Goal: Task Accomplishment & Management: Use online tool/utility

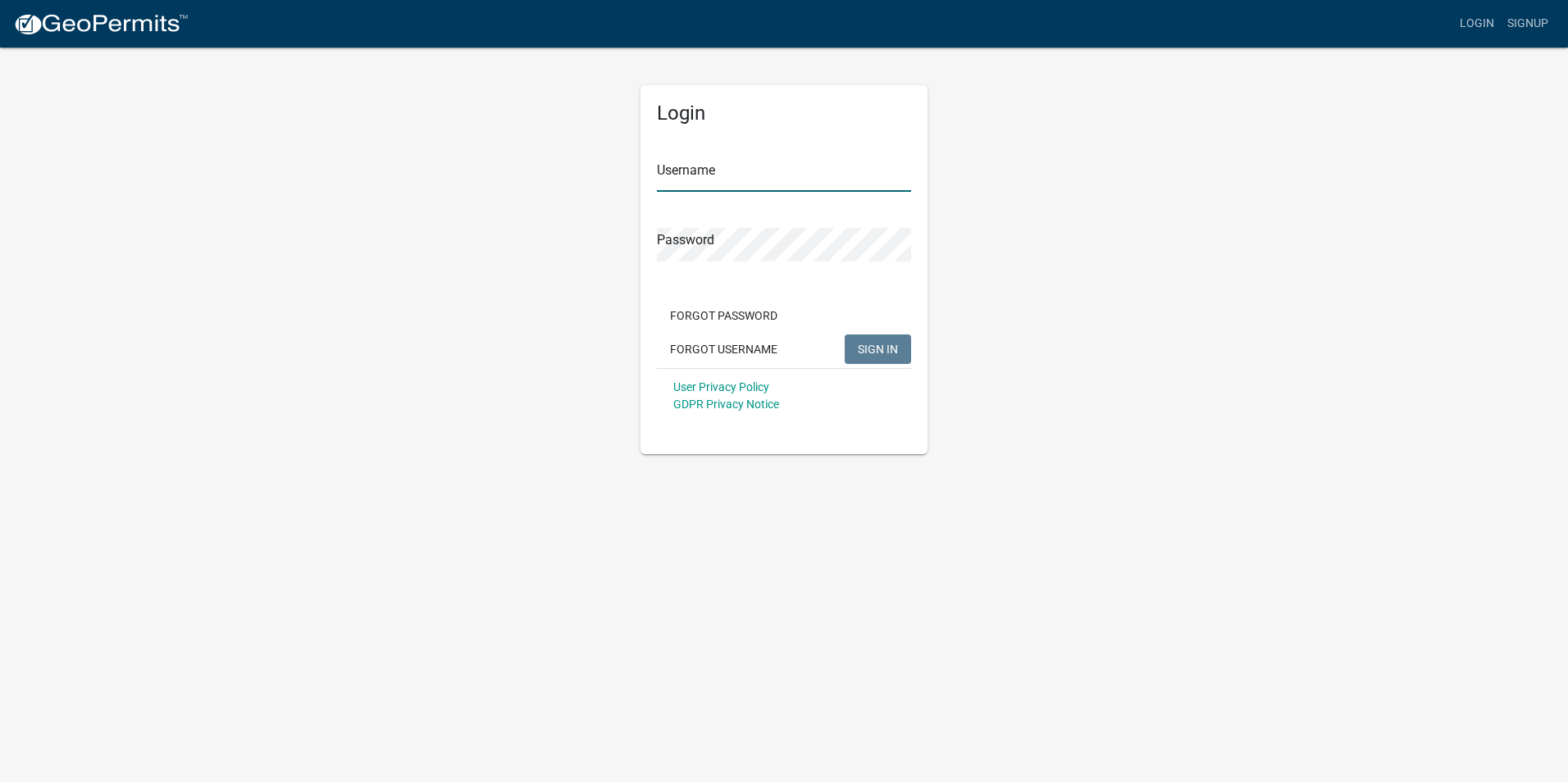
type input "byork"
click at [887, 351] on span "SIGN IN" at bounding box center [878, 348] width 40 height 13
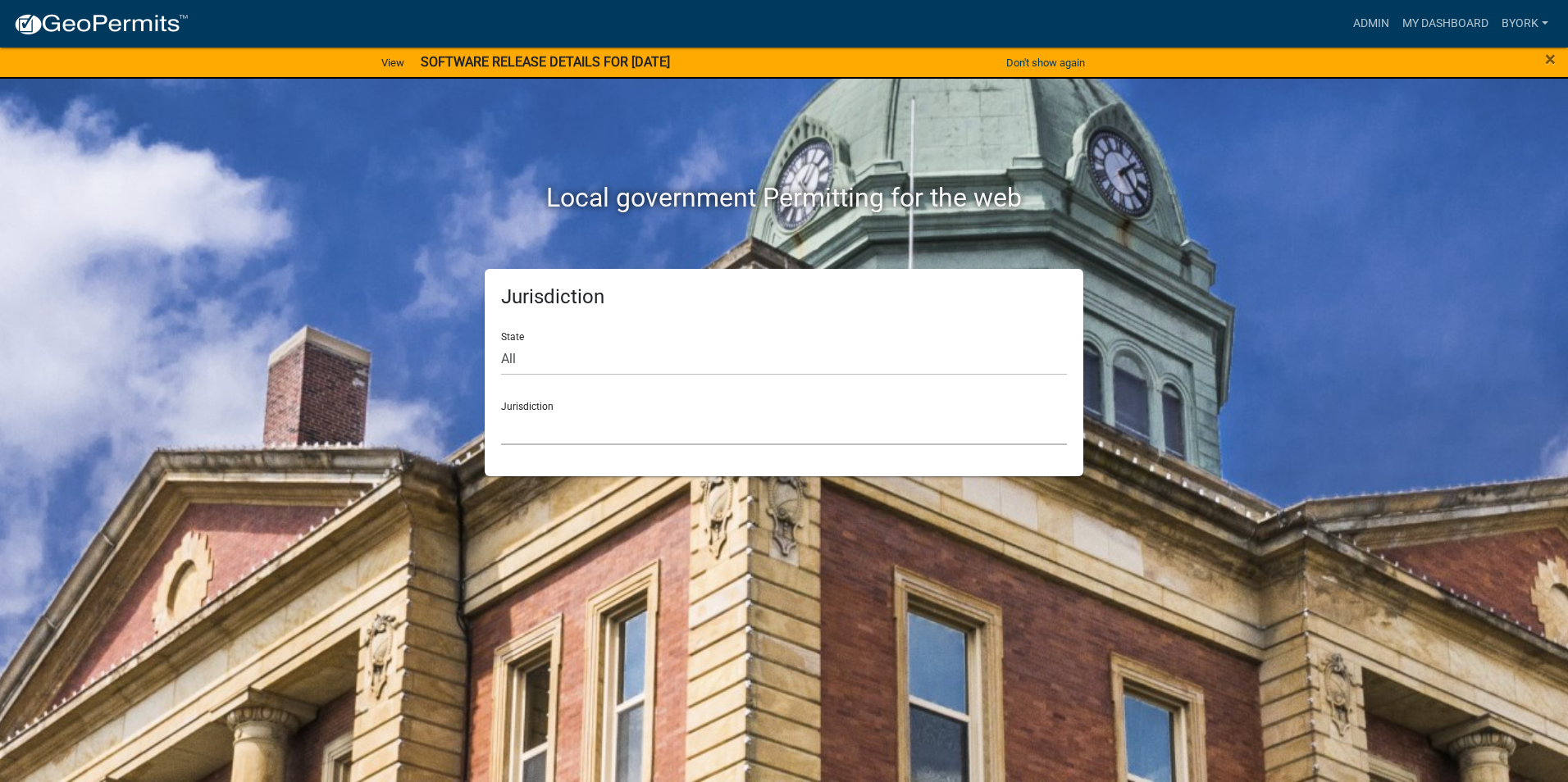
click at [547, 429] on select "[GEOGRAPHIC_DATA], [US_STATE] [GEOGRAPHIC_DATA], [US_STATE][PERSON_NAME][GEOGRA…" at bounding box center [783, 428] width 566 height 34
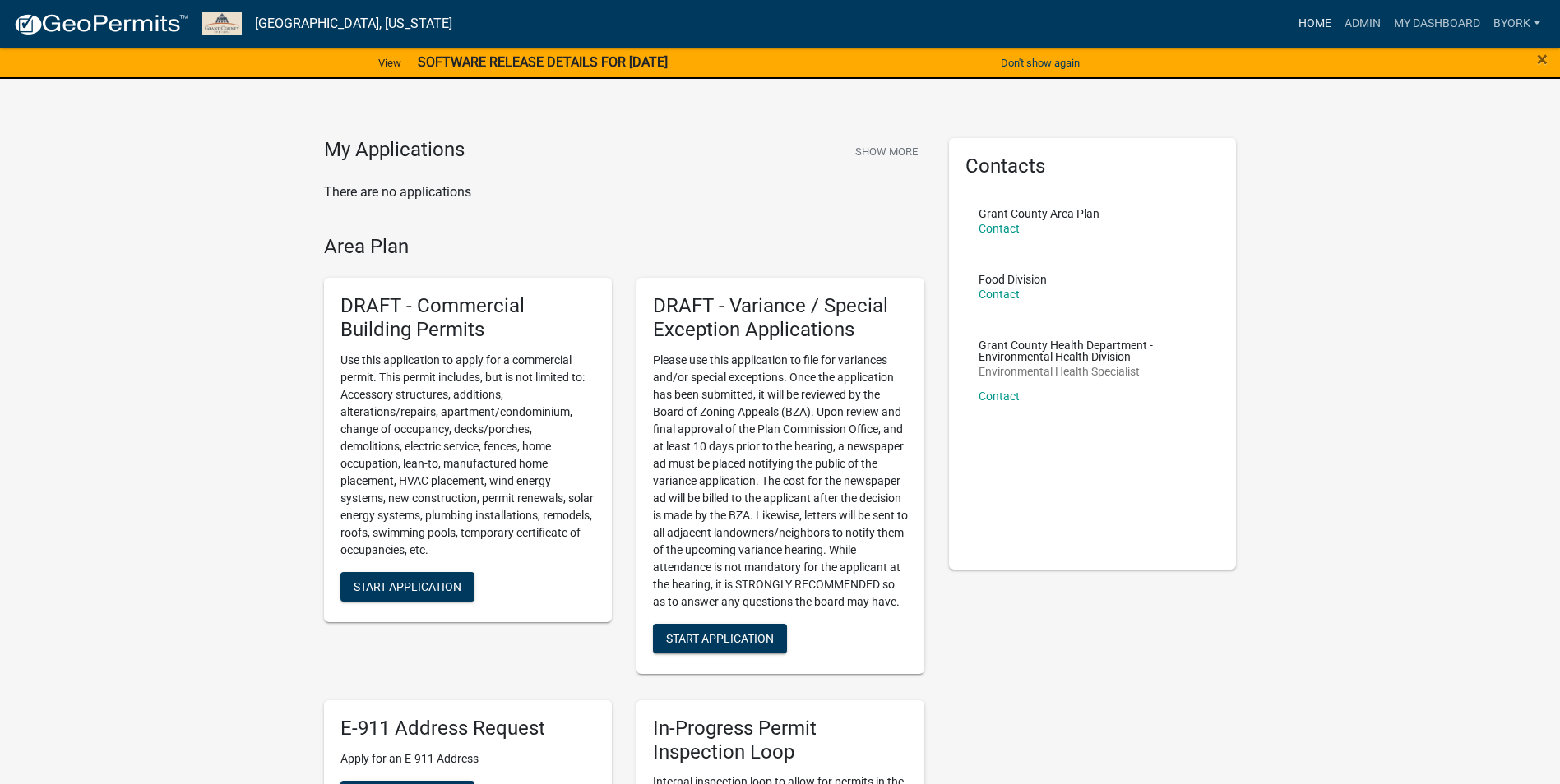
click at [1316, 18] on link "Home" at bounding box center [1314, 24] width 46 height 31
click at [1374, 22] on link "Admin" at bounding box center [1362, 24] width 50 height 31
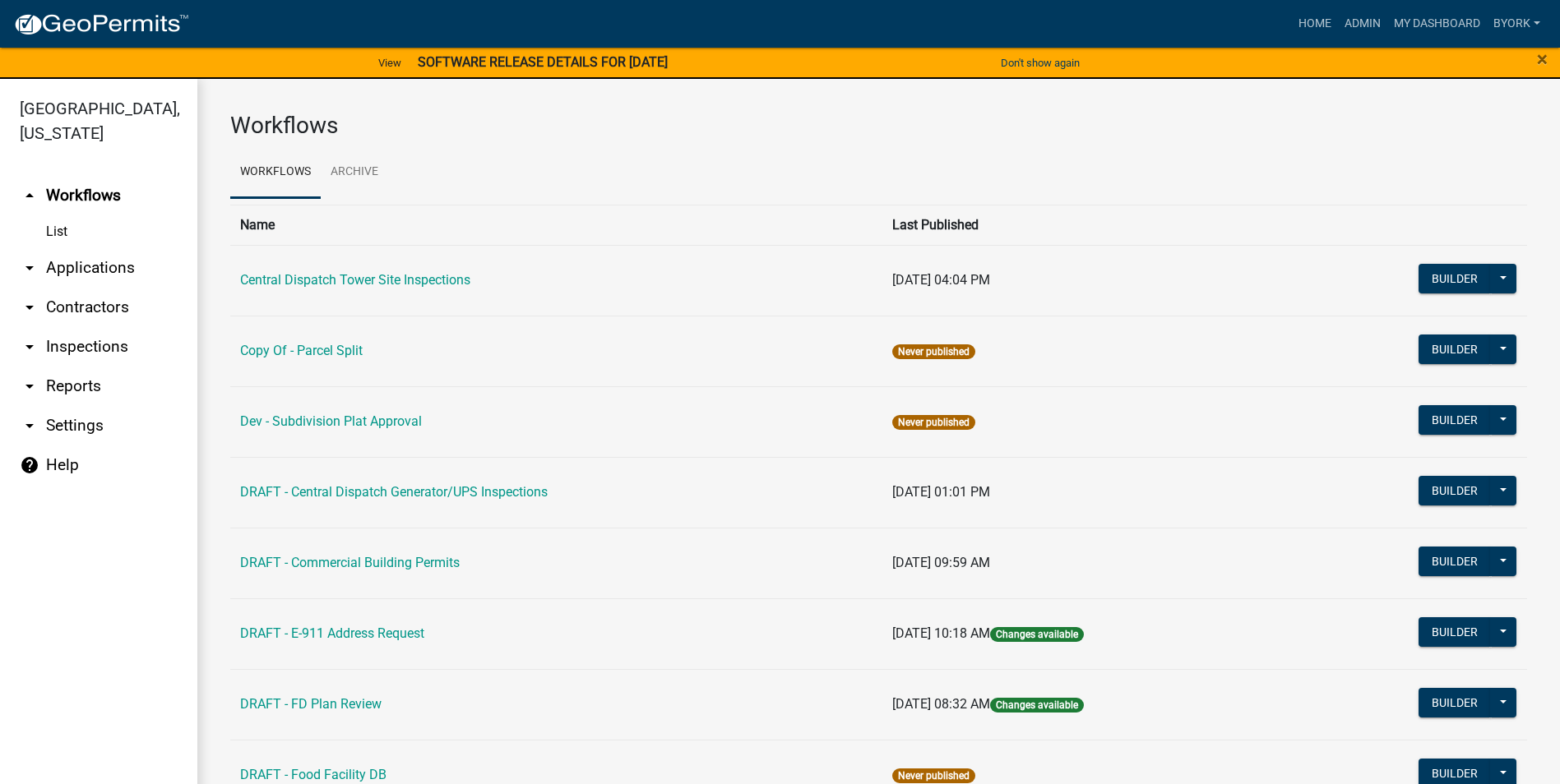
click at [82, 248] on link "arrow_drop_down Applications" at bounding box center [98, 267] width 197 height 39
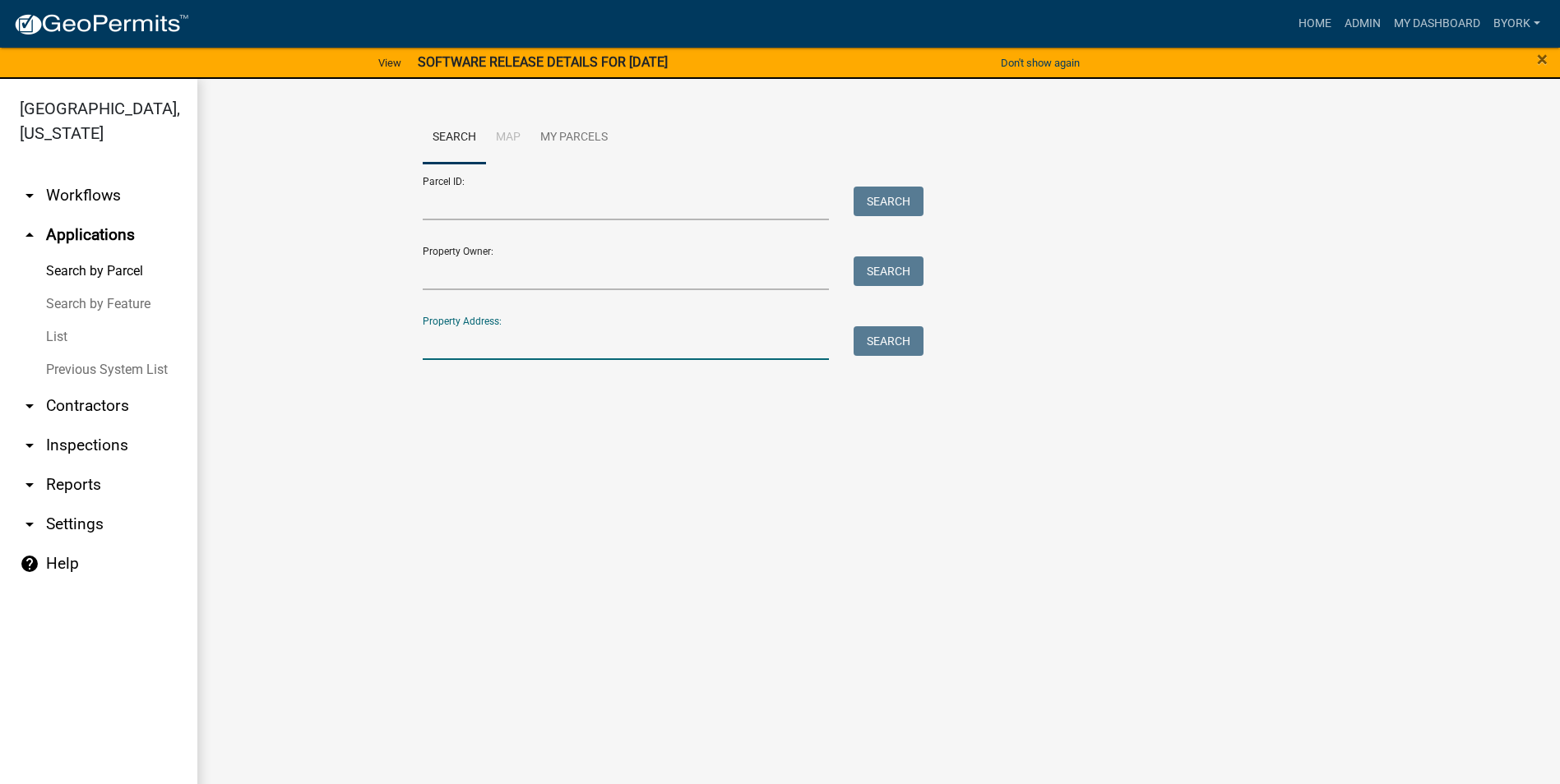
click at [485, 335] on input "Property Address:" at bounding box center [626, 343] width 407 height 34
type input "[STREET_ADDRESS]"
drag, startPoint x: 905, startPoint y: 337, endPoint x: 931, endPoint y: 353, distance: 30.5
click at [904, 337] on button "Search" at bounding box center [888, 341] width 70 height 30
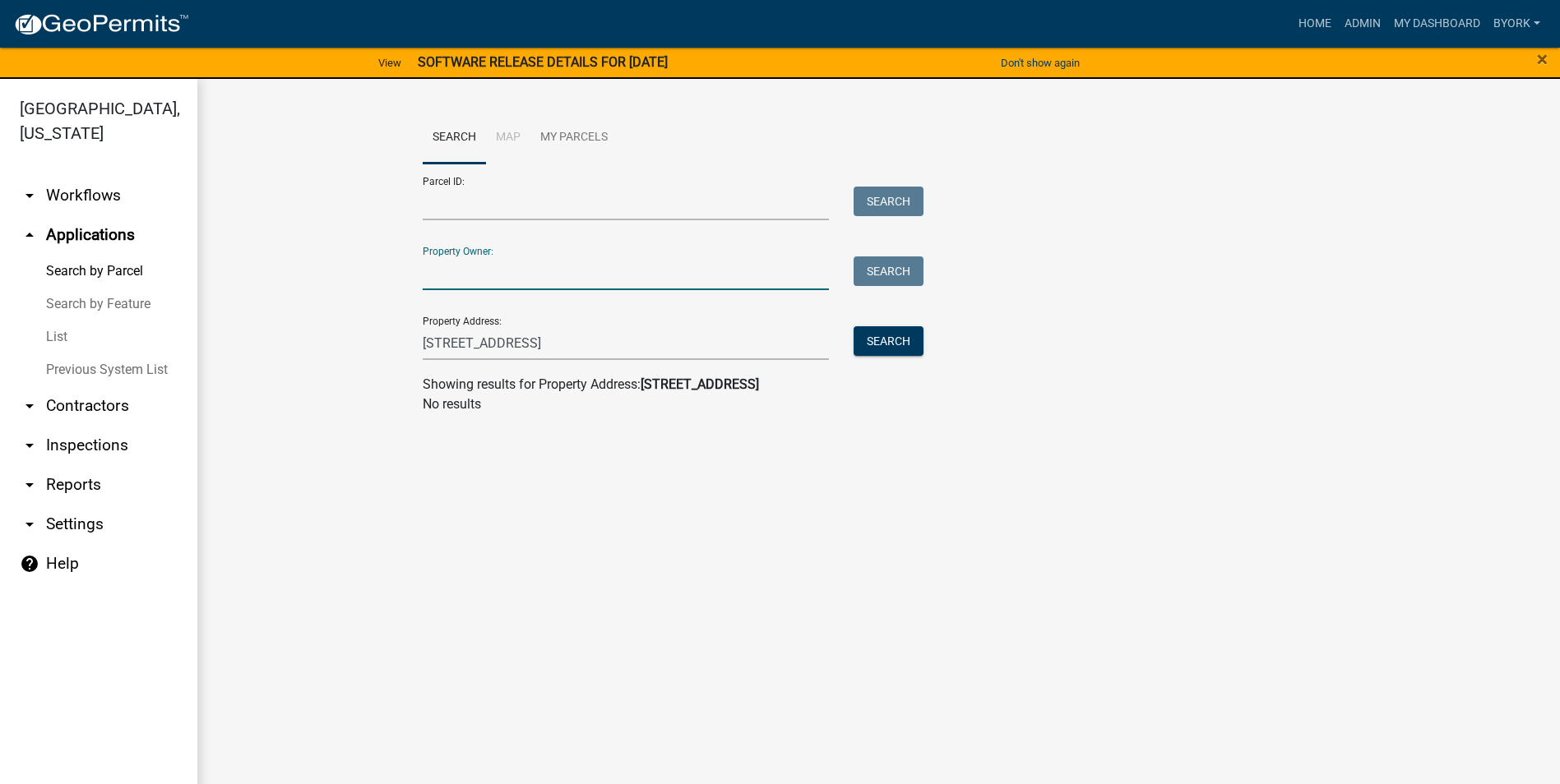
click at [488, 276] on input "Property Owner:" at bounding box center [626, 273] width 407 height 34
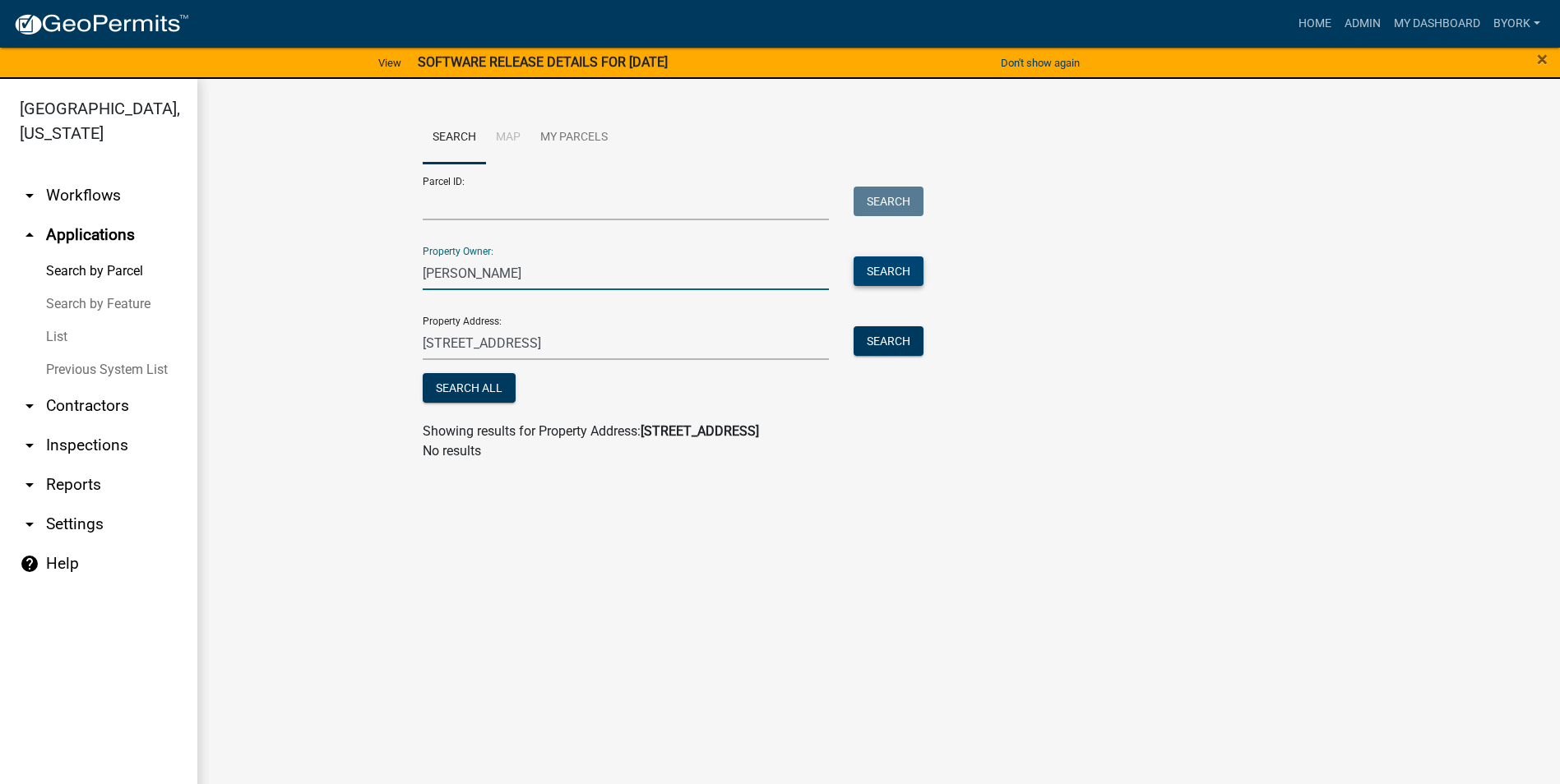
type input "[PERSON_NAME]"
click at [872, 265] on button "Search" at bounding box center [888, 271] width 70 height 30
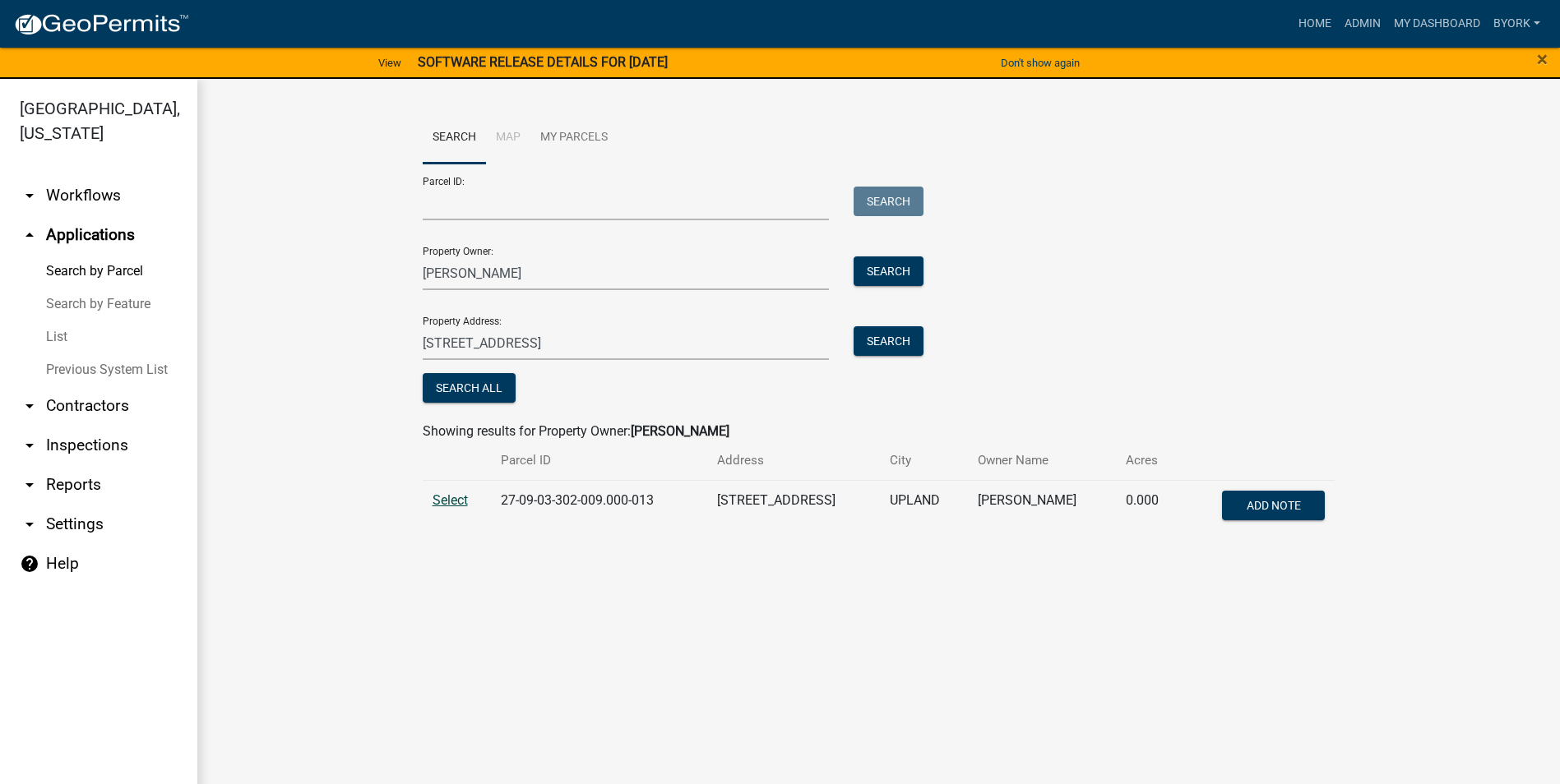
click at [444, 504] on span "Select" at bounding box center [450, 500] width 36 height 16
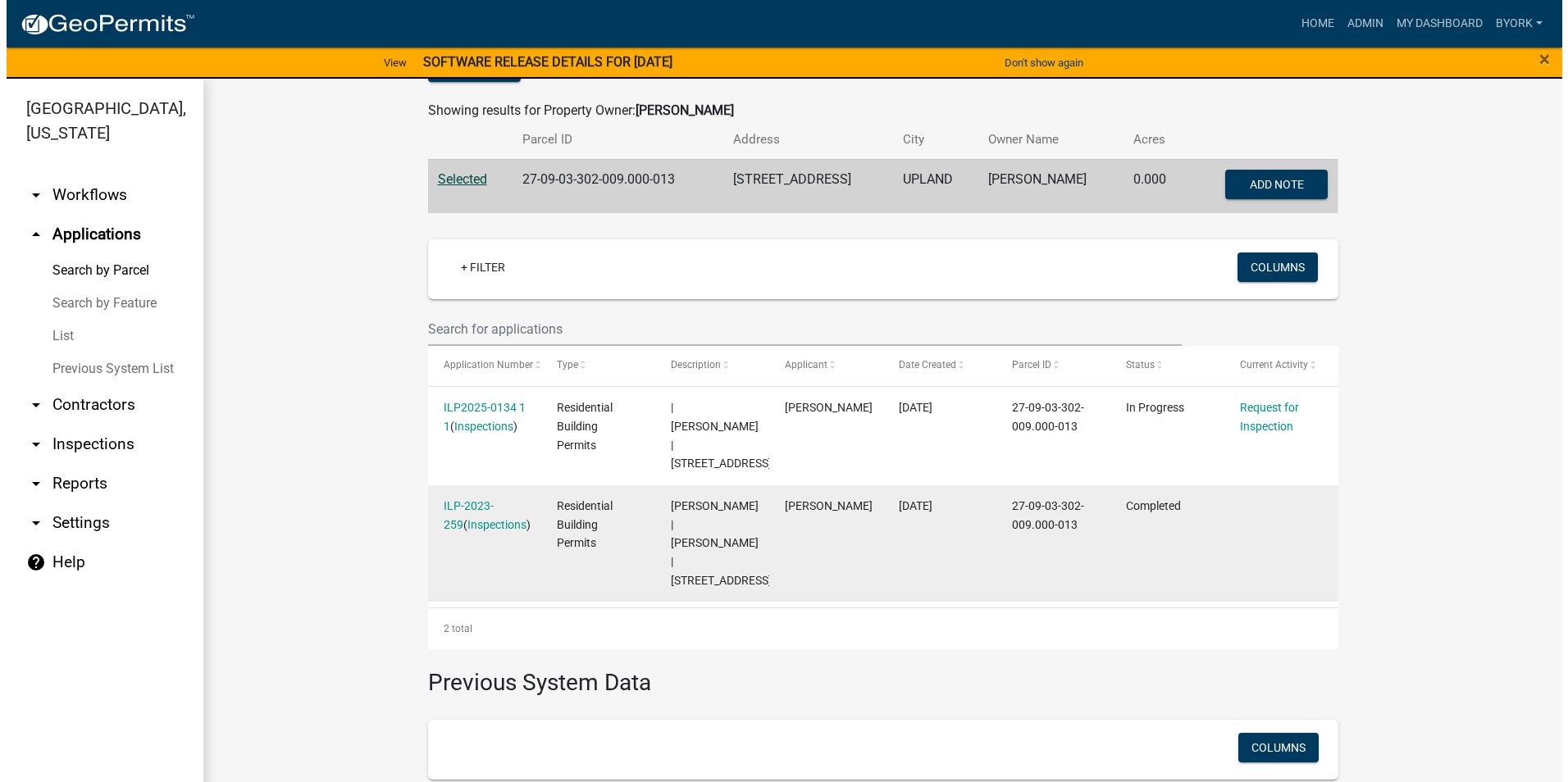
scroll to position [328, 0]
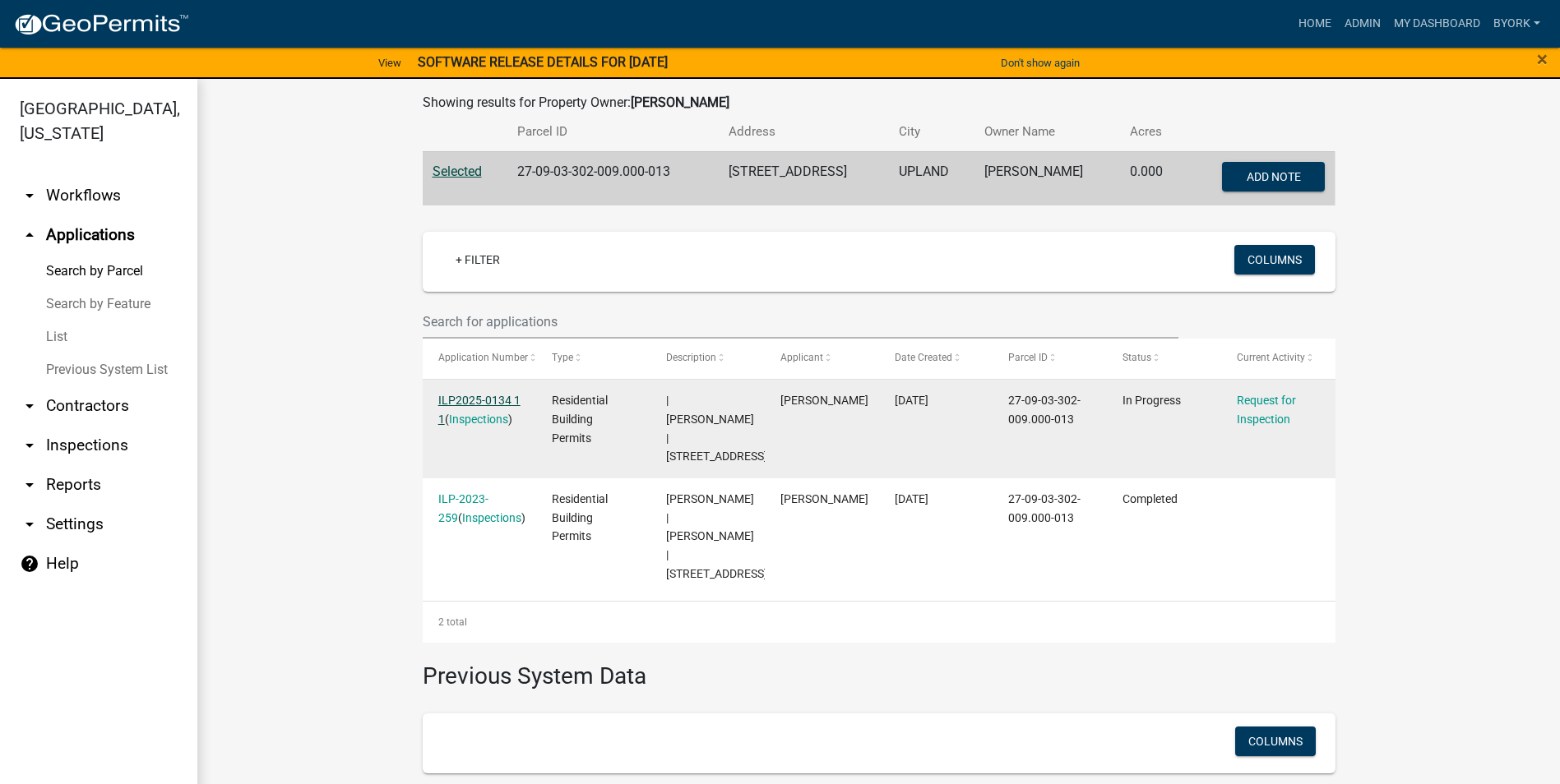
click at [482, 396] on link "ILP2025-0134 1 1" at bounding box center [479, 409] width 82 height 32
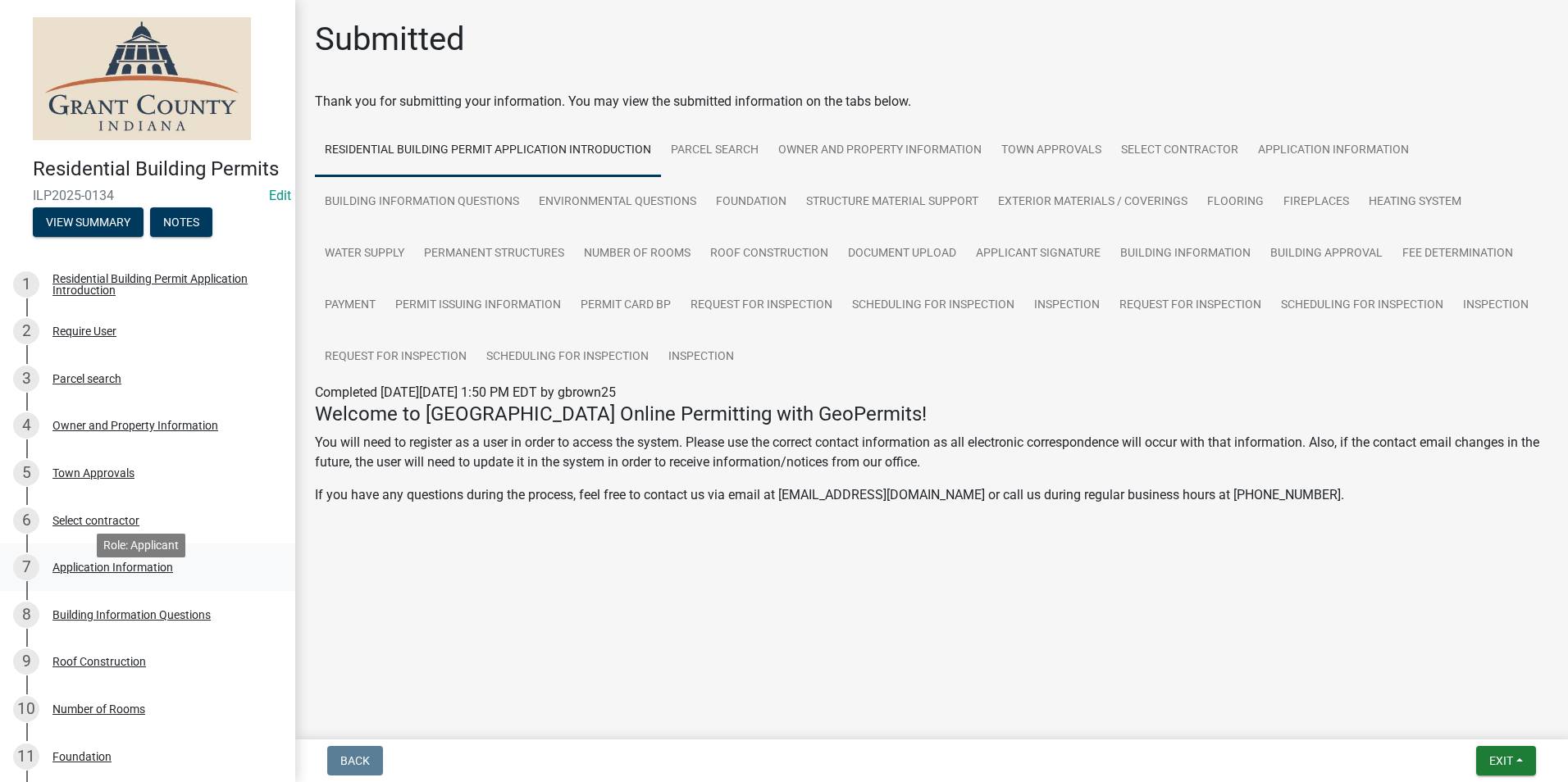
click at [103, 573] on div "Application Information" at bounding box center [112, 567] width 121 height 11
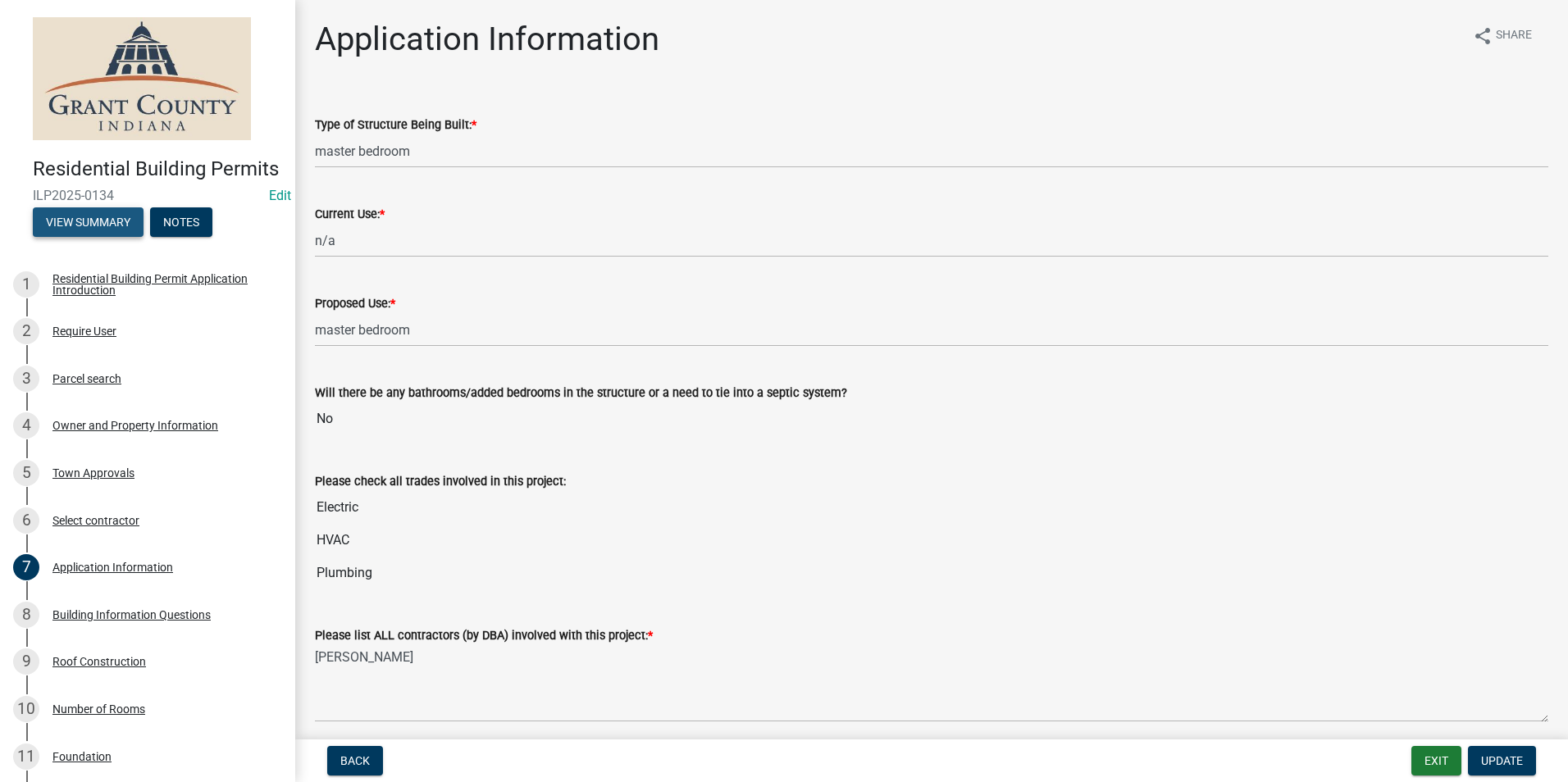
click at [81, 237] on button "View Summary" at bounding box center [88, 222] width 110 height 30
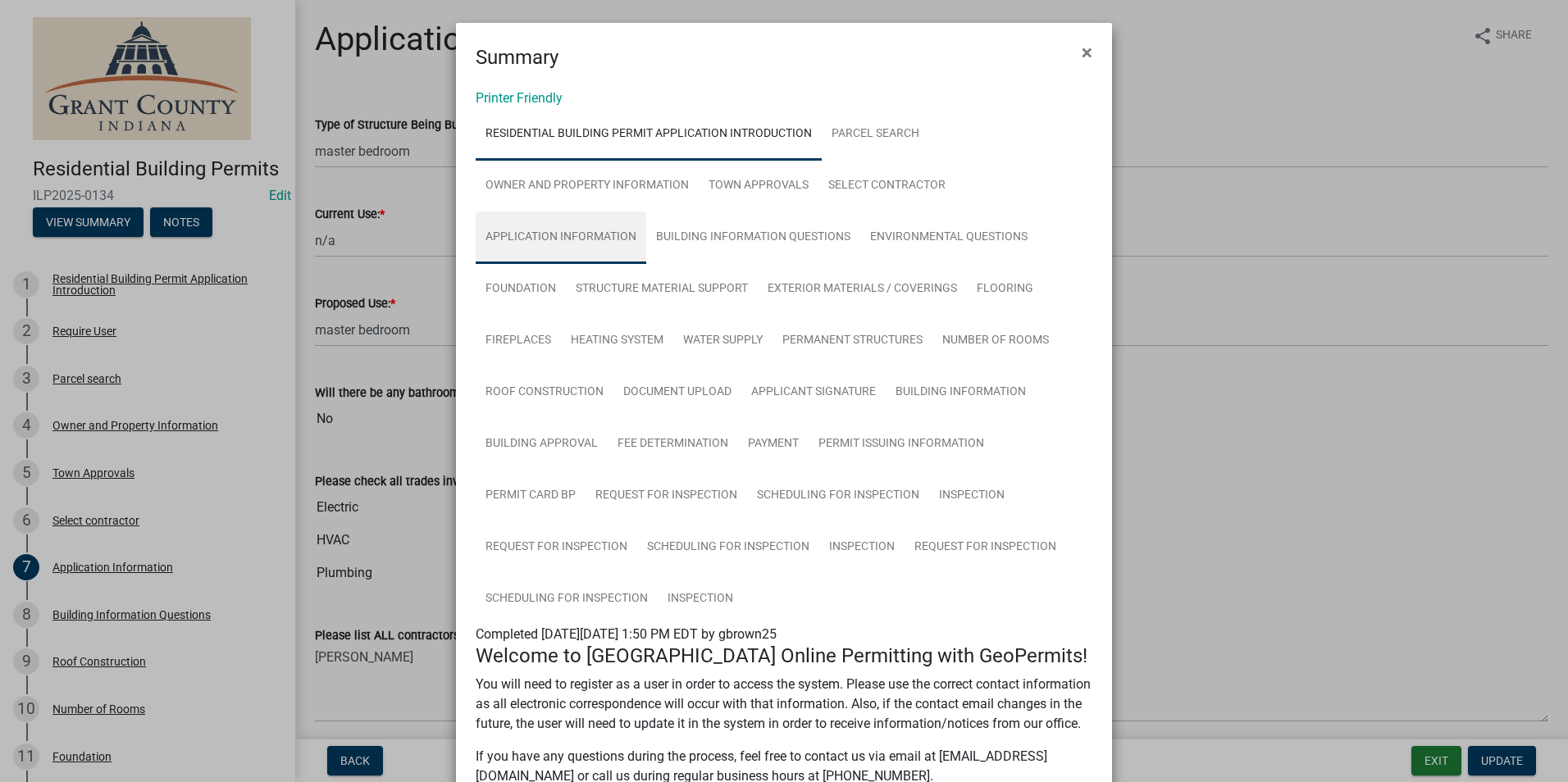
click at [588, 235] on link "Application Information" at bounding box center [561, 237] width 170 height 52
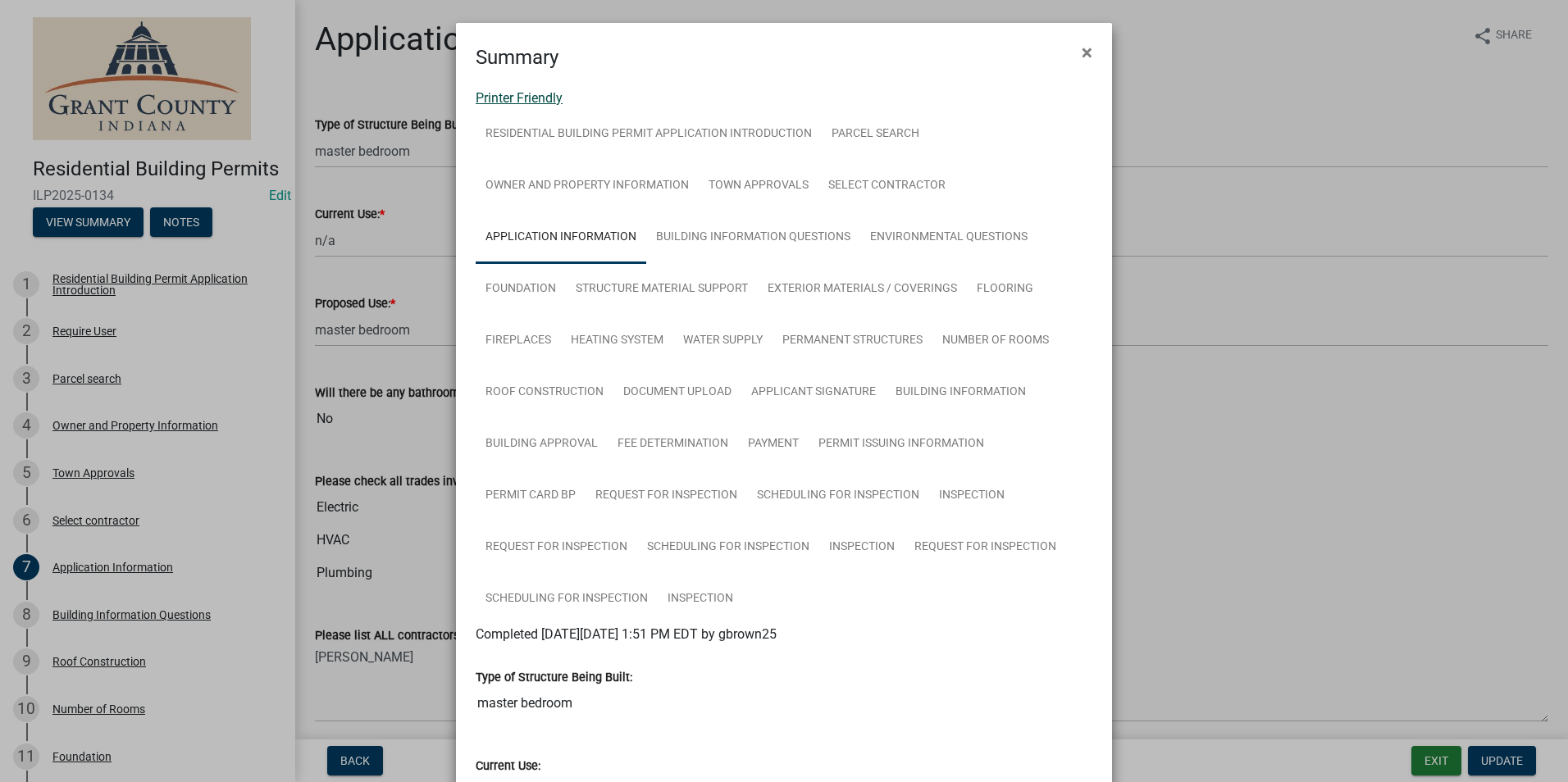
click at [539, 102] on link "Printer Friendly" at bounding box center [519, 98] width 87 height 16
click at [1081, 56] on span "×" at bounding box center [1086, 52] width 10 height 23
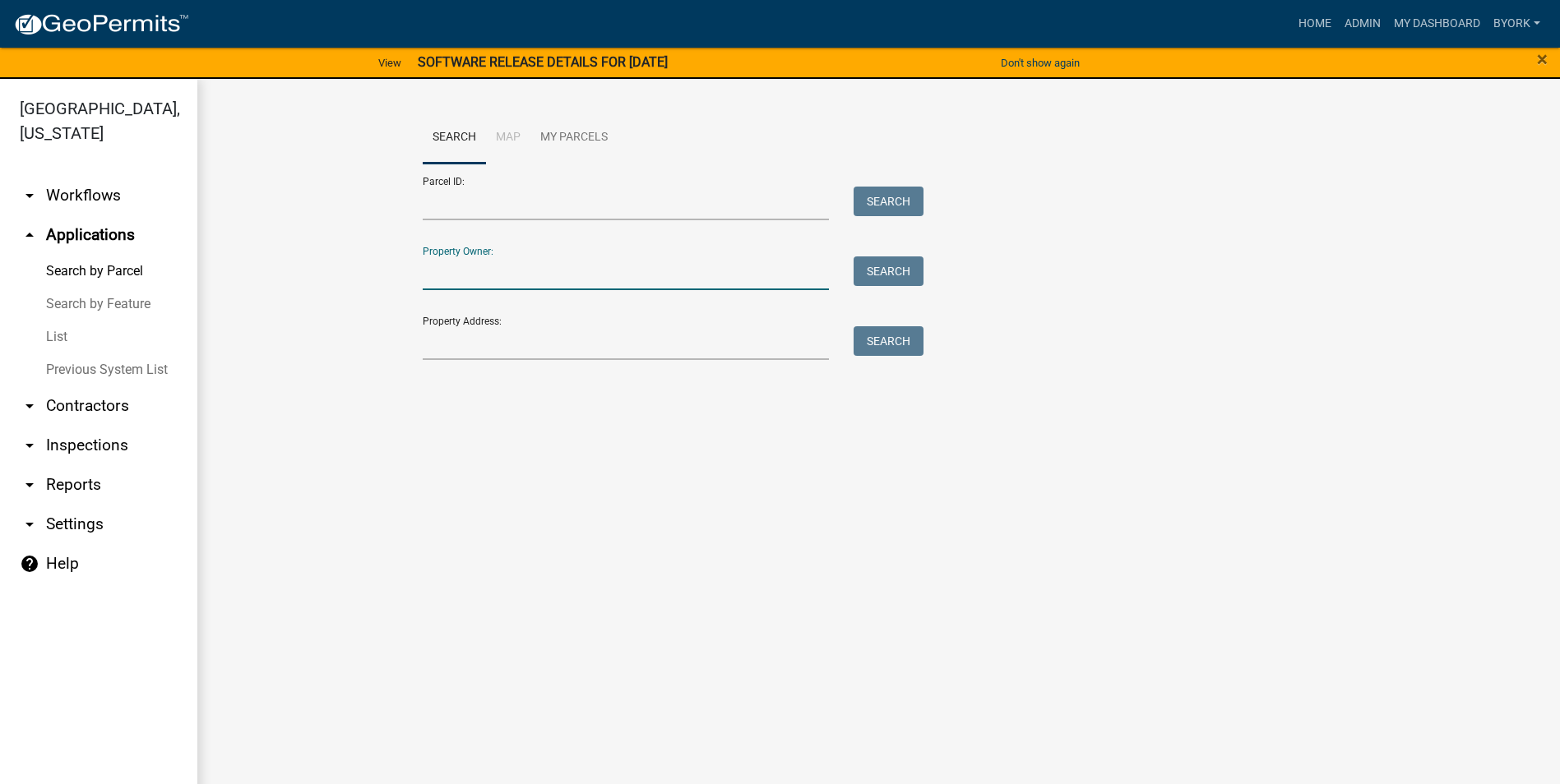
click at [490, 280] on input "Property Owner:" at bounding box center [626, 273] width 407 height 34
type input "h"
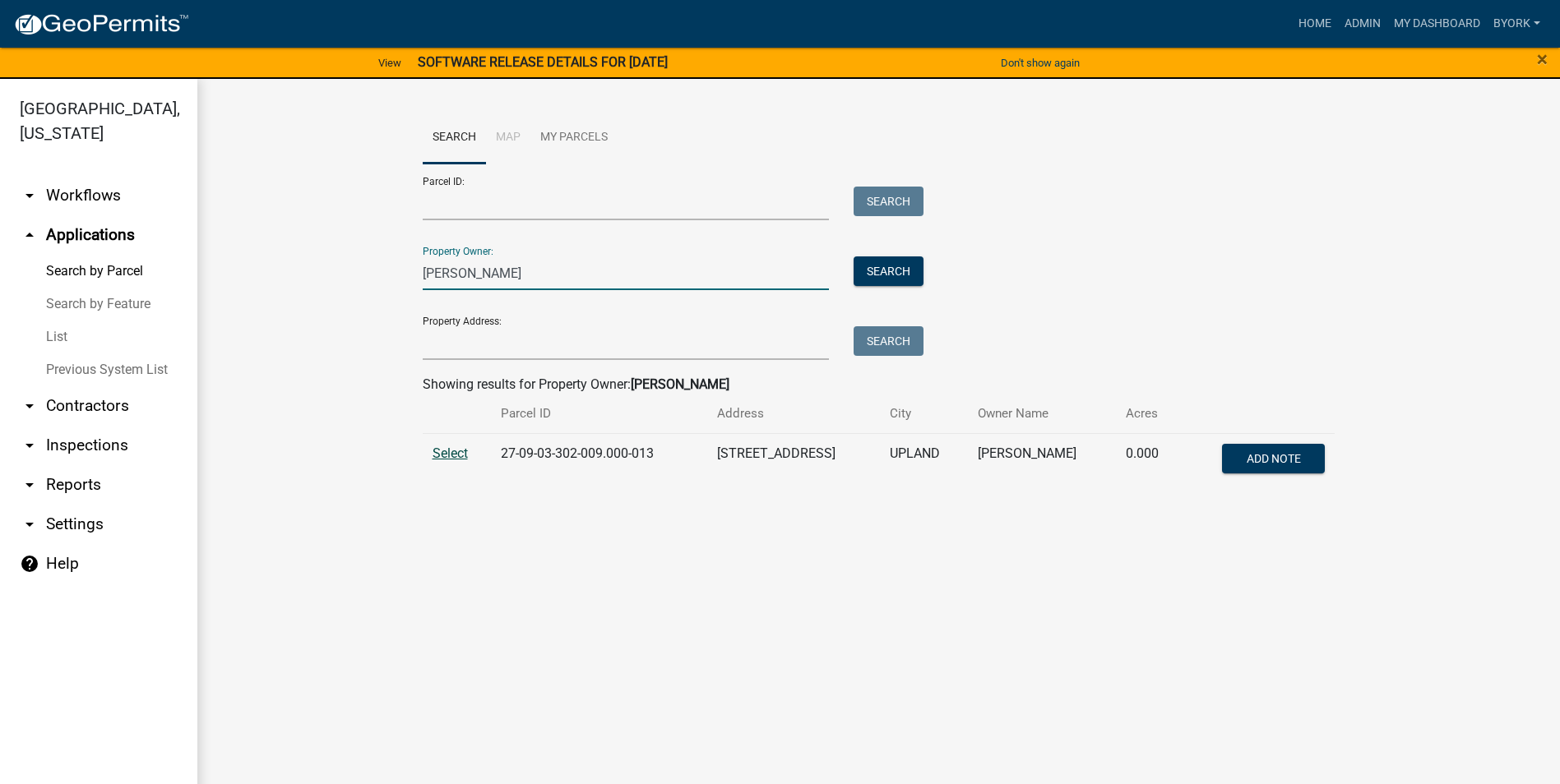
type input "[PERSON_NAME]"
click at [463, 458] on span "Select" at bounding box center [450, 453] width 36 height 16
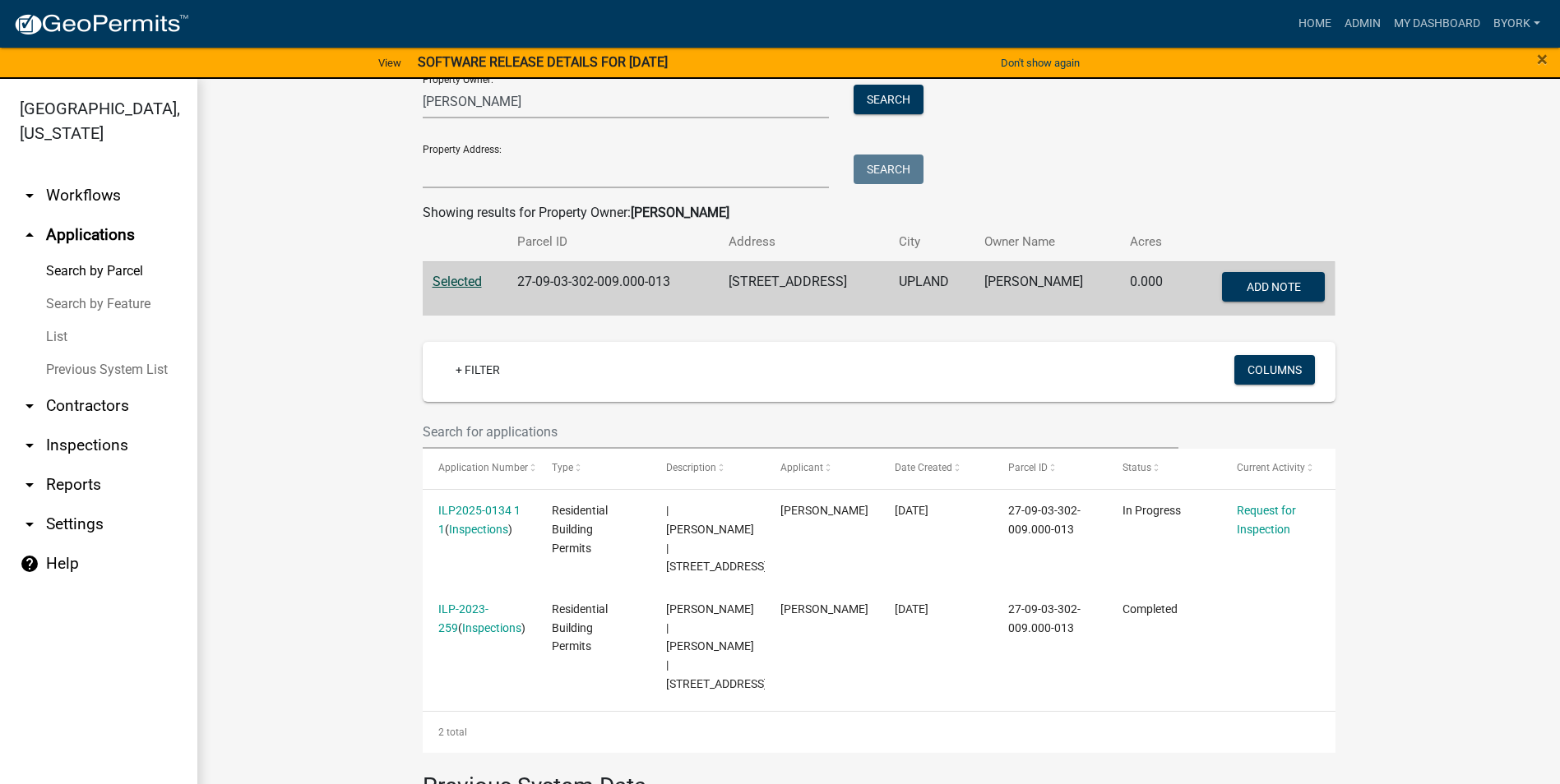
scroll to position [125, 0]
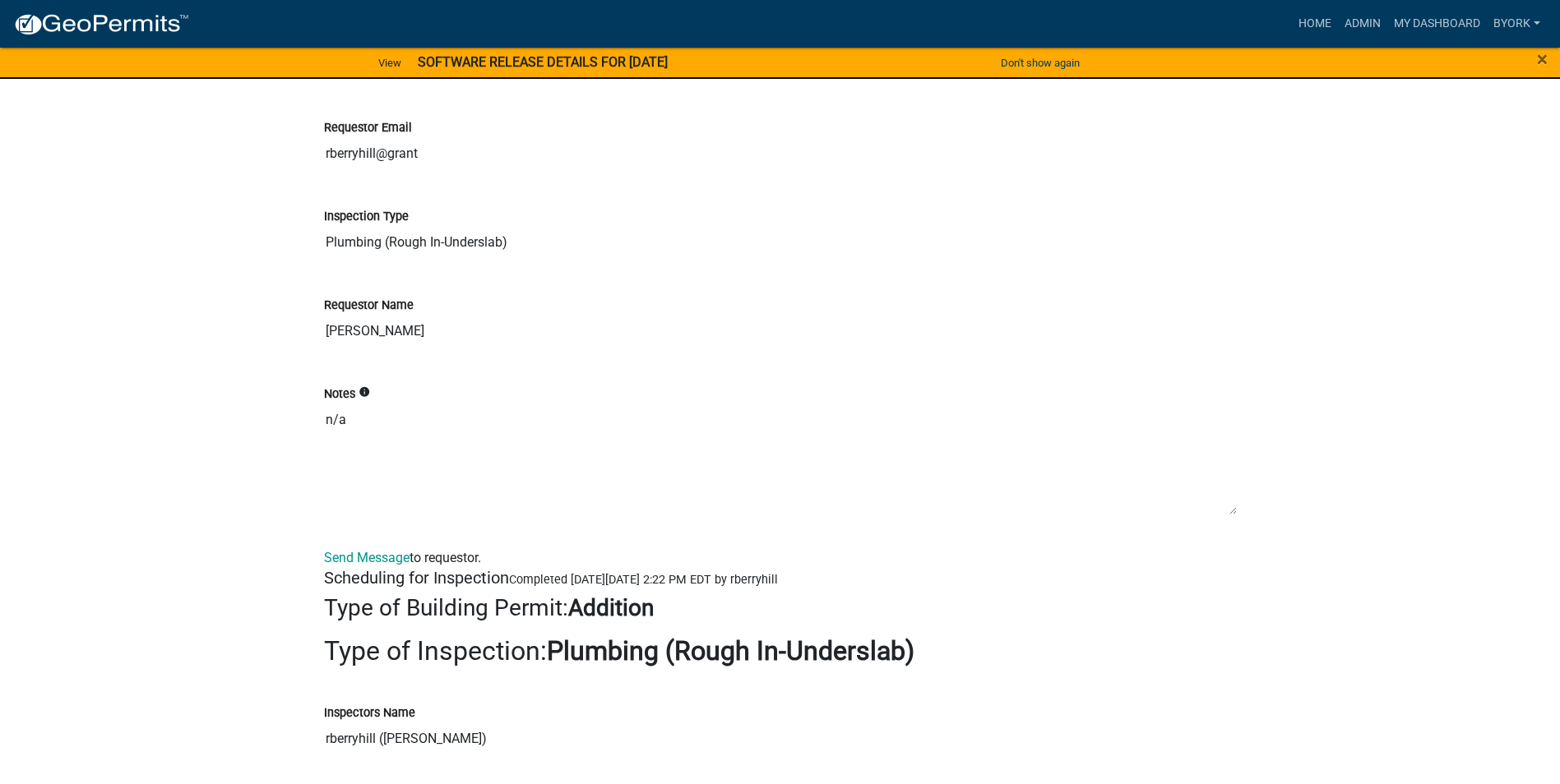
scroll to position [20581, 0]
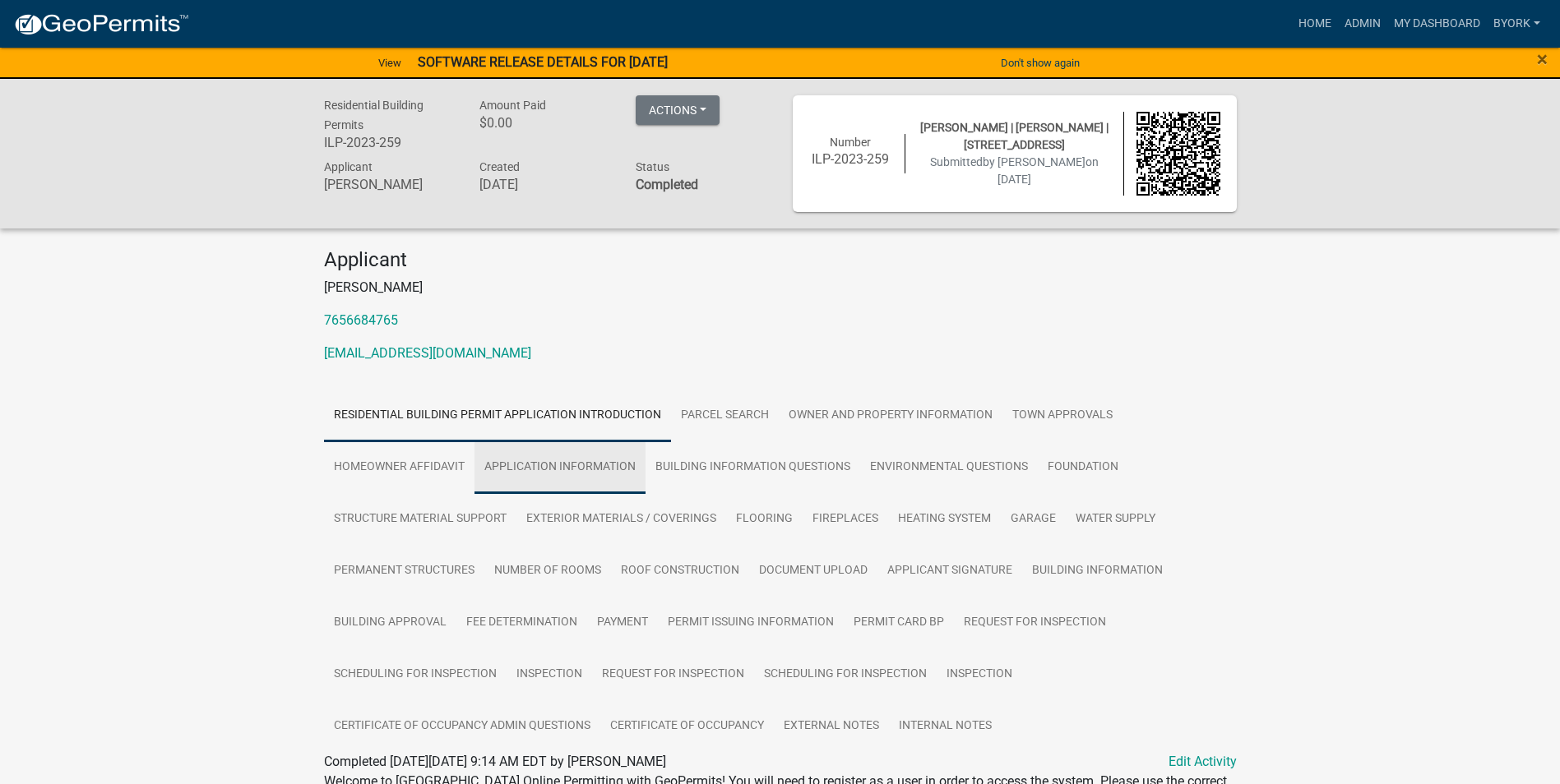
click at [567, 470] on link "Application Information" at bounding box center [560, 468] width 171 height 52
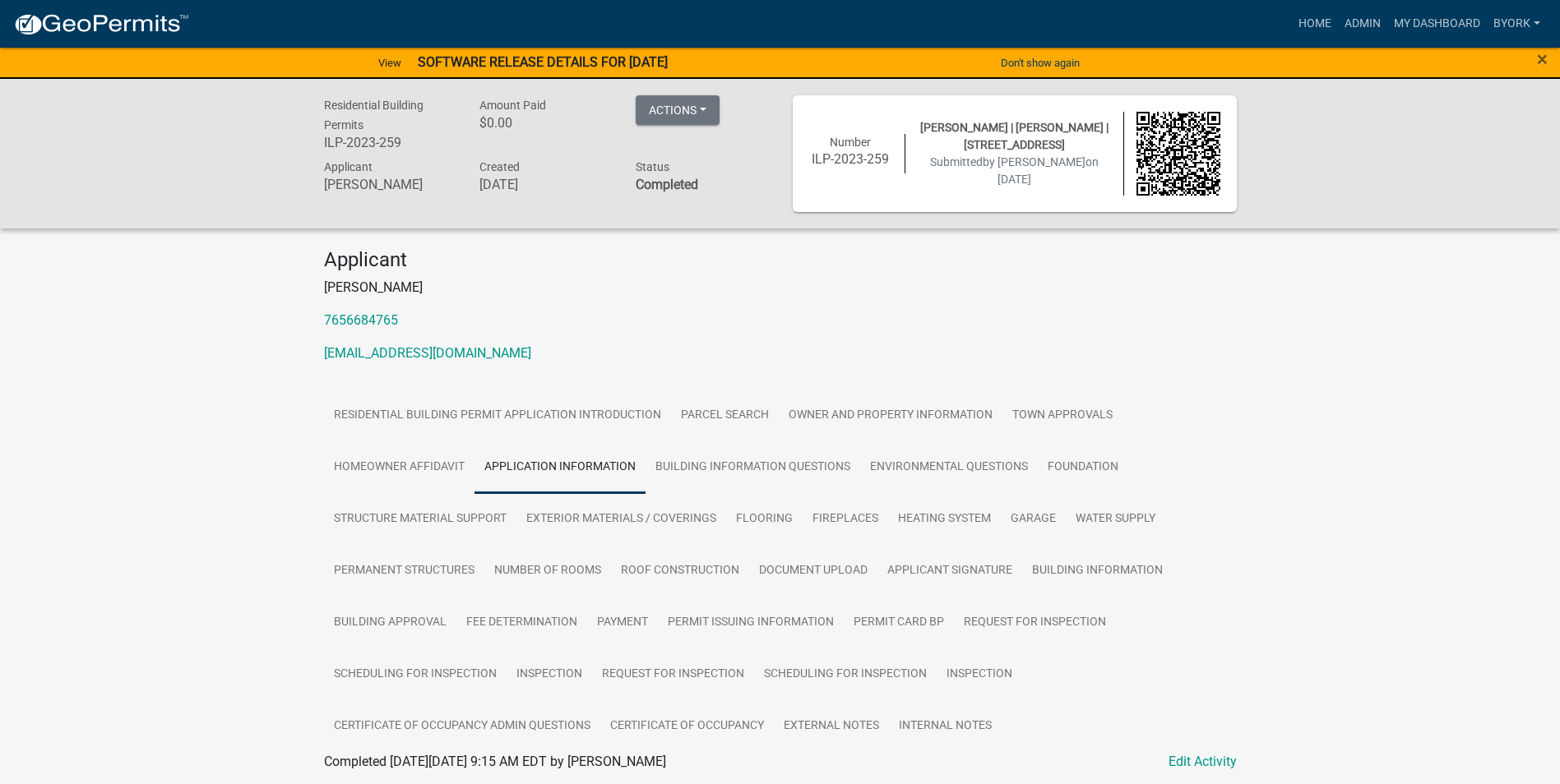
scroll to position [82, 0]
